Goal: Check status: Check status

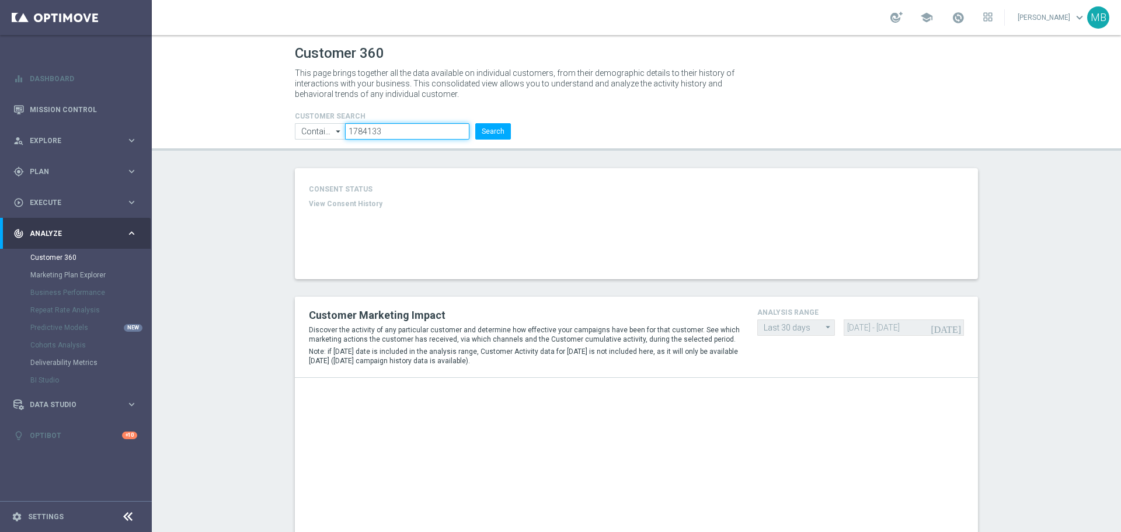
click at [393, 126] on input "1784133" at bounding box center [407, 131] width 124 height 16
paste input "307471"
click at [490, 125] on button "Search" at bounding box center [493, 131] width 36 height 16
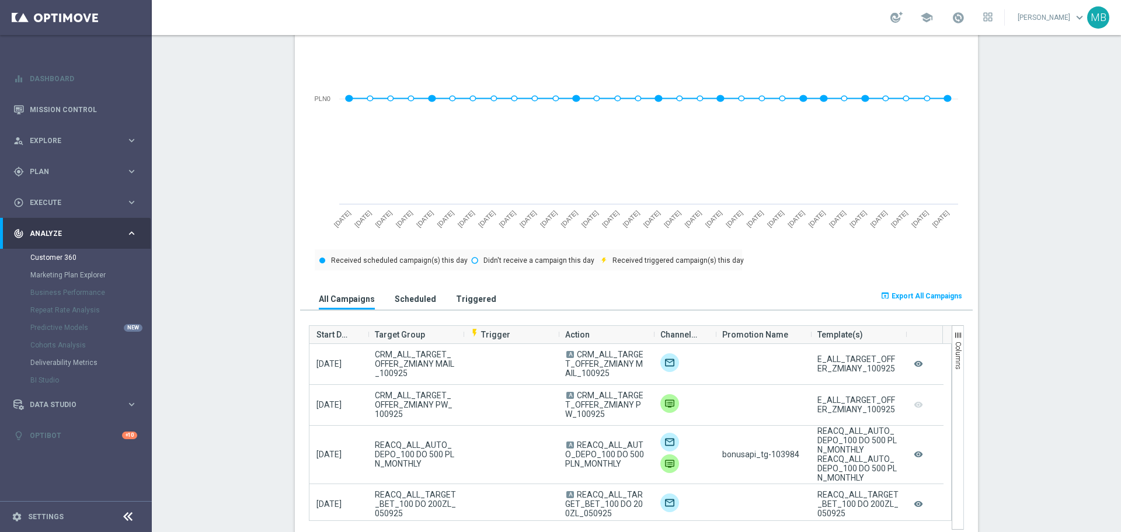
scroll to position [559, 0]
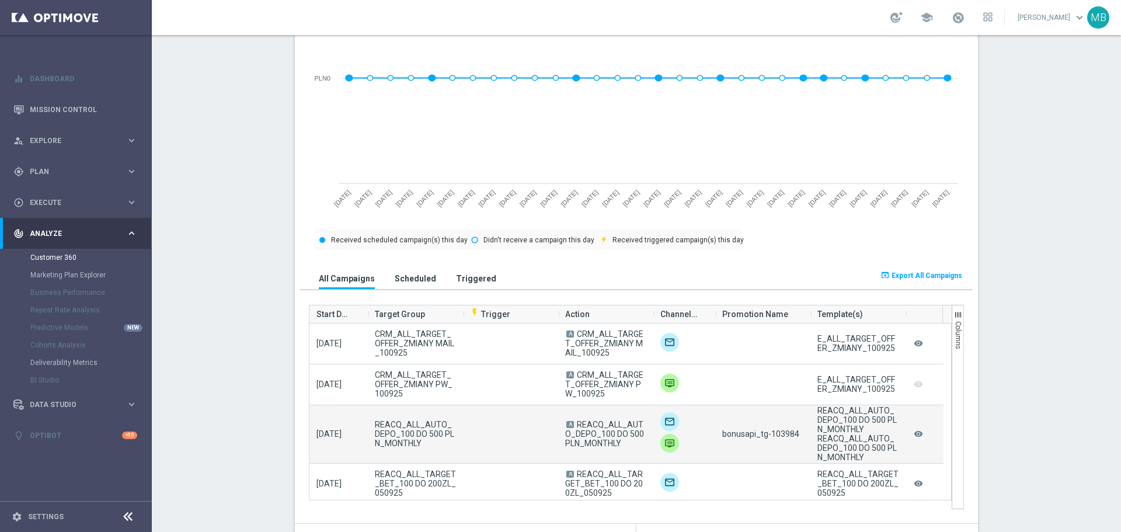
click at [787, 436] on span "bonusapi_tg-103984" at bounding box center [760, 433] width 77 height 9
copy span "103984"
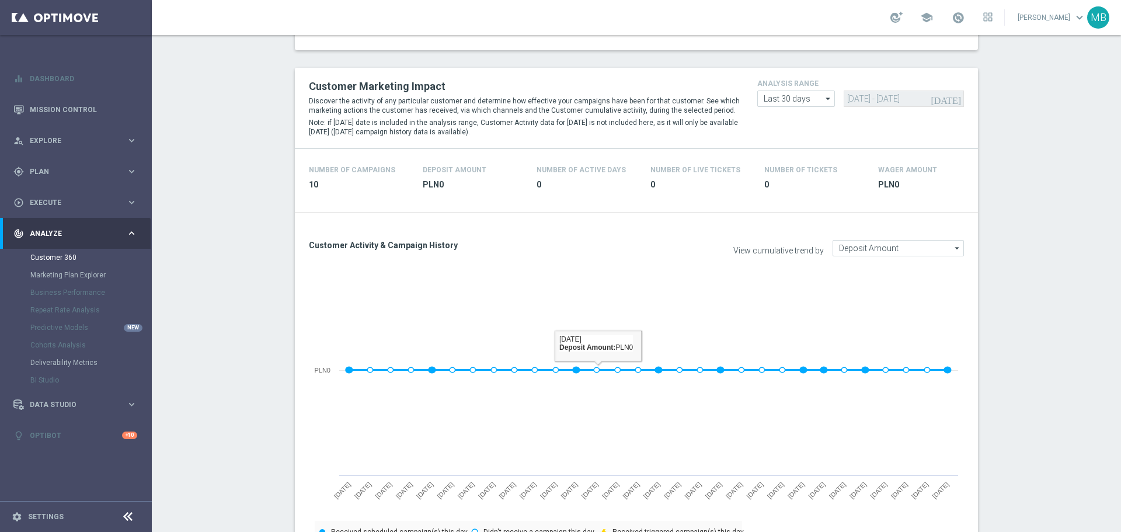
scroll to position [0, 0]
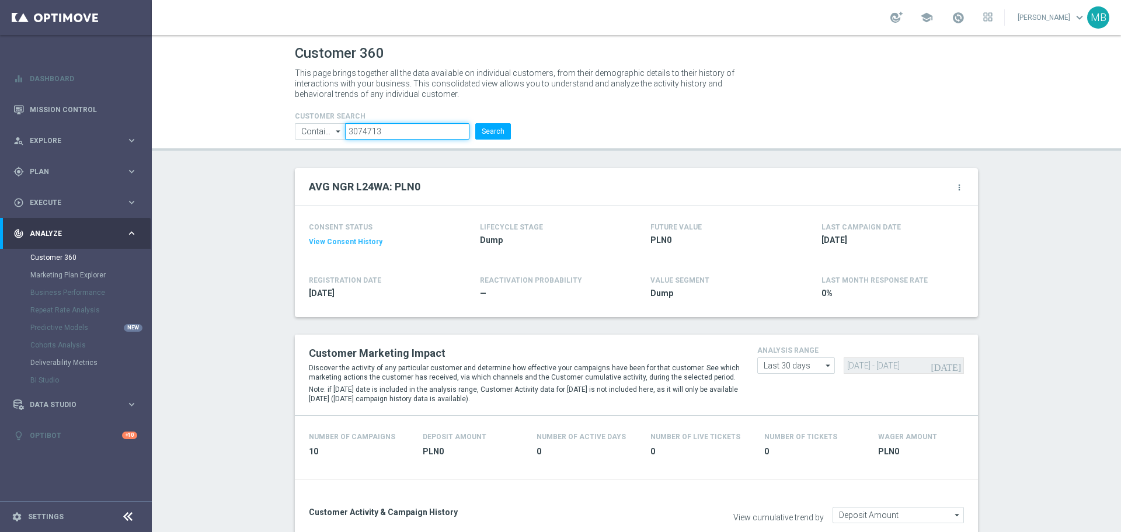
click at [455, 134] on input "3074713" at bounding box center [407, 131] width 124 height 16
paste input "2822306"
type input "2822306"
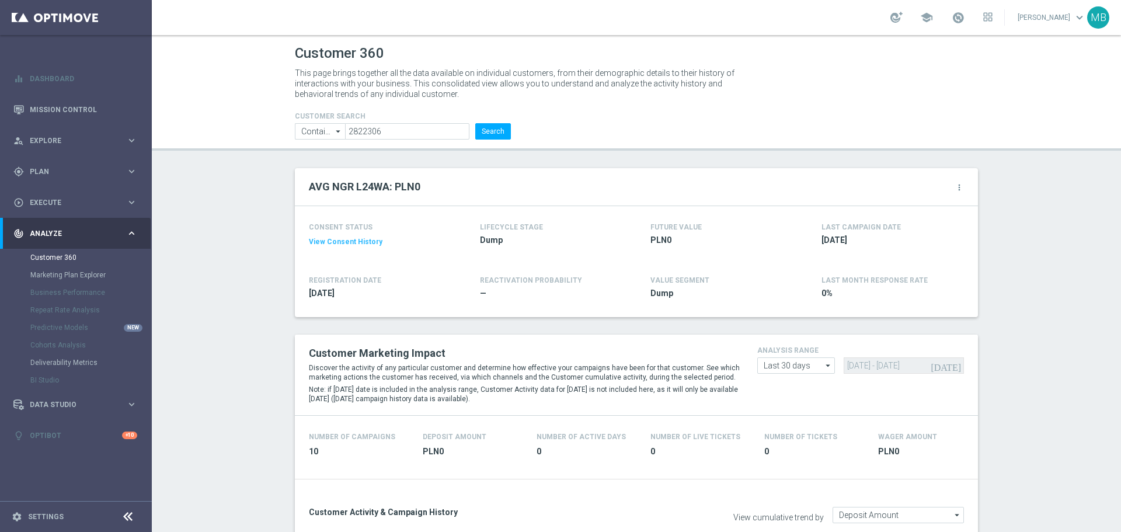
click at [507, 123] on li "Search" at bounding box center [492, 131] width 41 height 16
click at [475, 134] on button "Search" at bounding box center [493, 131] width 36 height 16
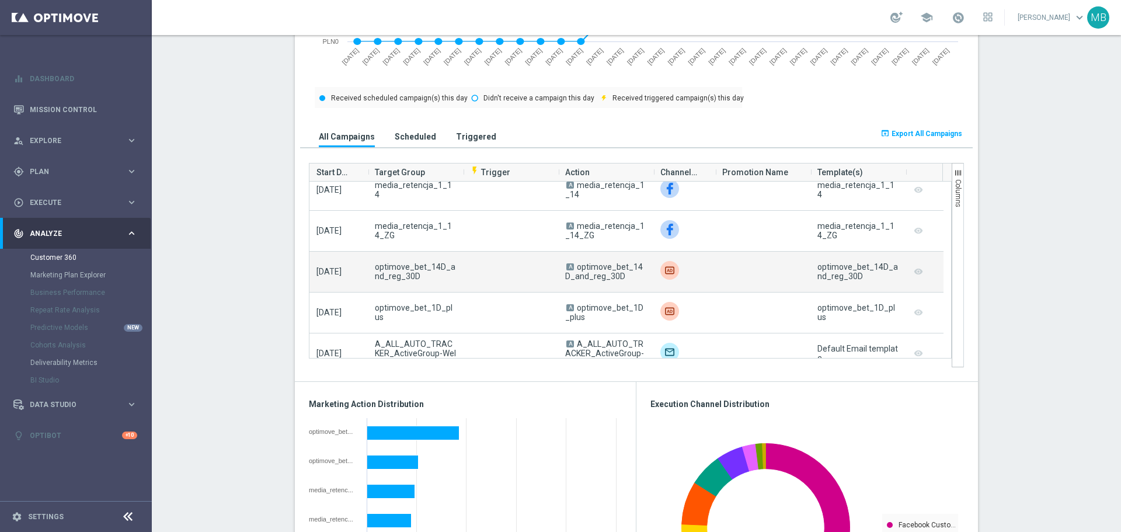
scroll to position [117, 0]
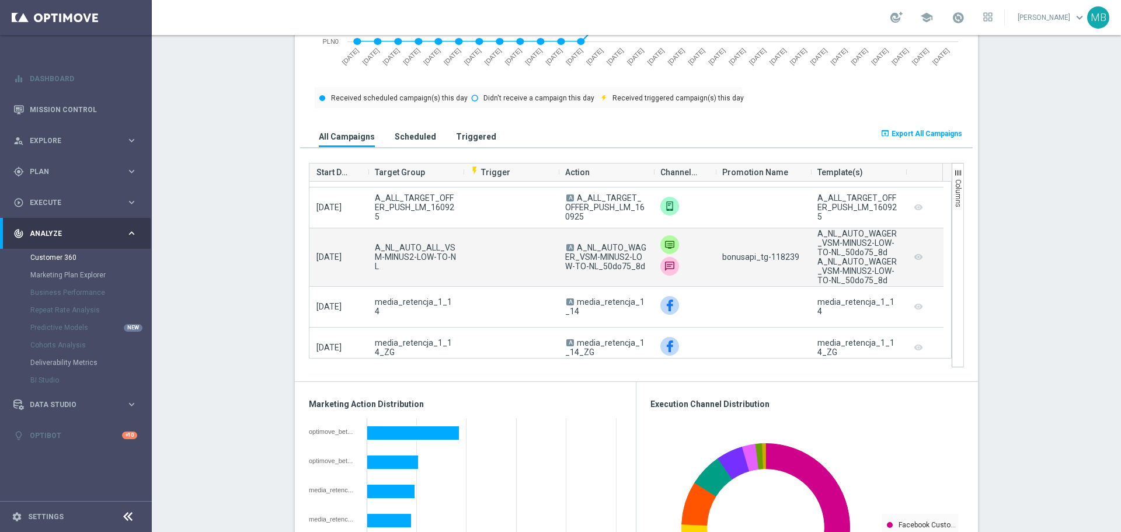
click at [781, 262] on span "bonusapi_tg-118239" at bounding box center [760, 256] width 77 height 9
copy span "118239"
click at [773, 257] on span "bonusapi_tg-118239" at bounding box center [760, 256] width 77 height 9
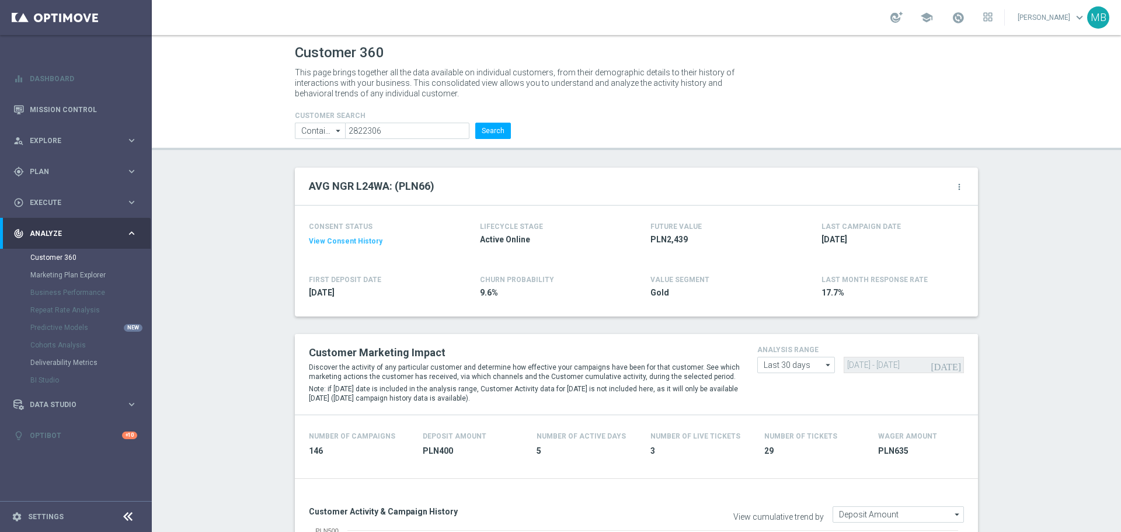
scroll to position [0, 0]
click at [492, 139] on button "Search" at bounding box center [493, 131] width 36 height 16
